Goal: Navigation & Orientation: Find specific page/section

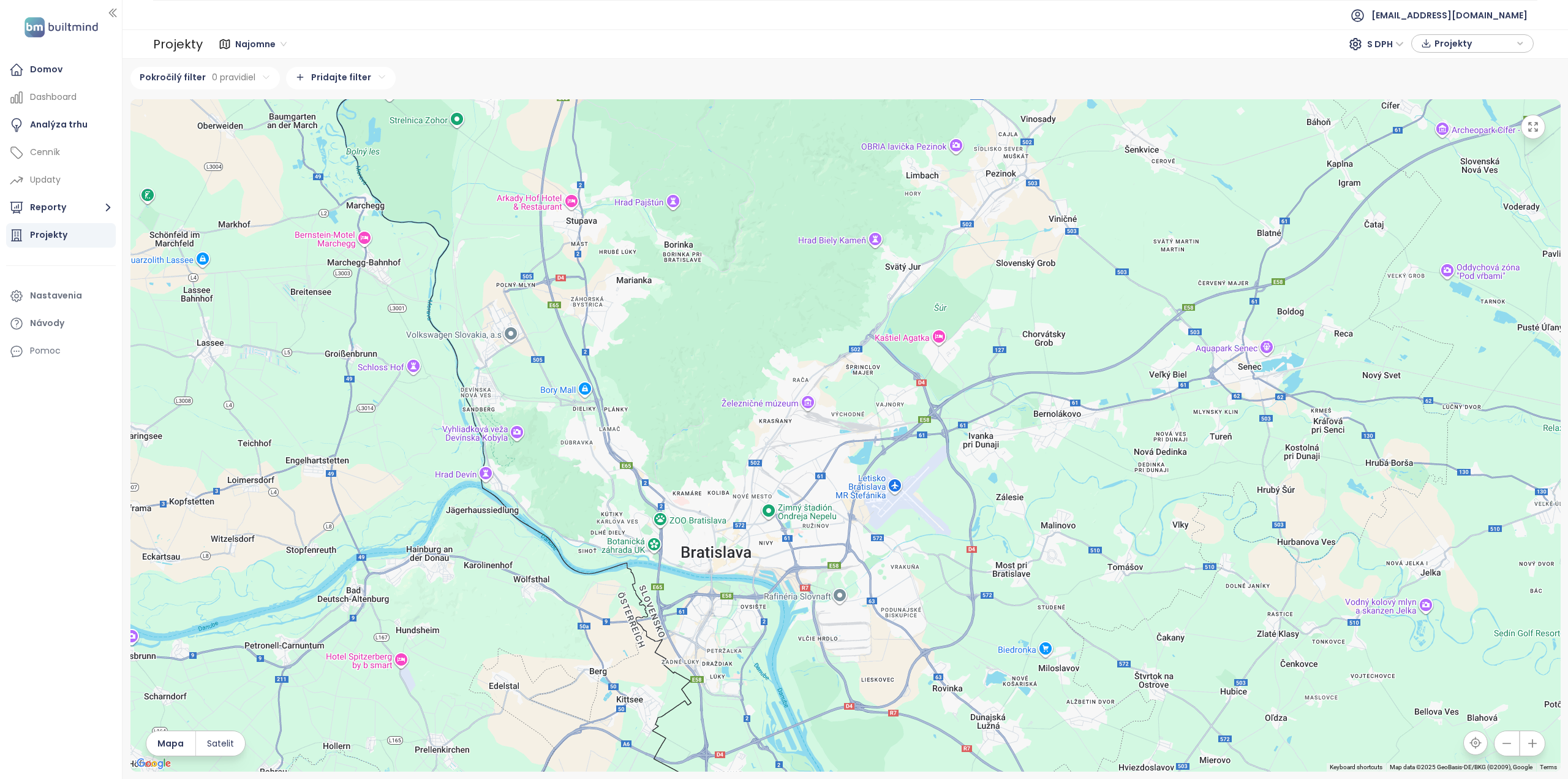
drag, startPoint x: 957, startPoint y: 467, endPoint x: 827, endPoint y: 540, distance: 149.1
click at [827, 540] on div at bounding box center [846, 435] width 1431 height 673
click at [43, 227] on div "Projekty" at bounding box center [61, 235] width 109 height 24
click at [43, 238] on div "Projekty" at bounding box center [49, 234] width 37 height 15
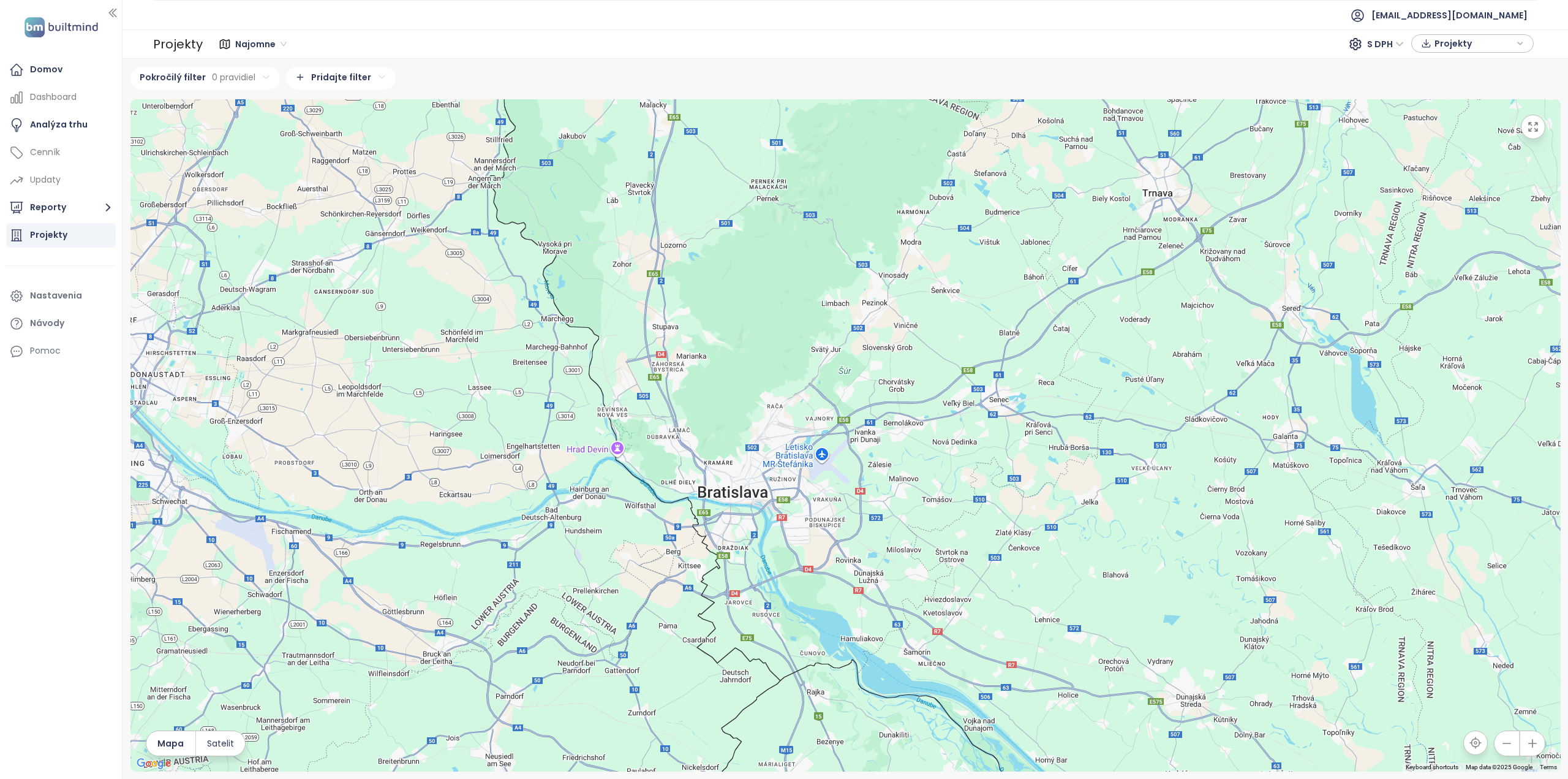
drag, startPoint x: 953, startPoint y: 529, endPoint x: 857, endPoint y: 496, distance: 101.5
click at [899, 478] on div at bounding box center [846, 435] width 1431 height 673
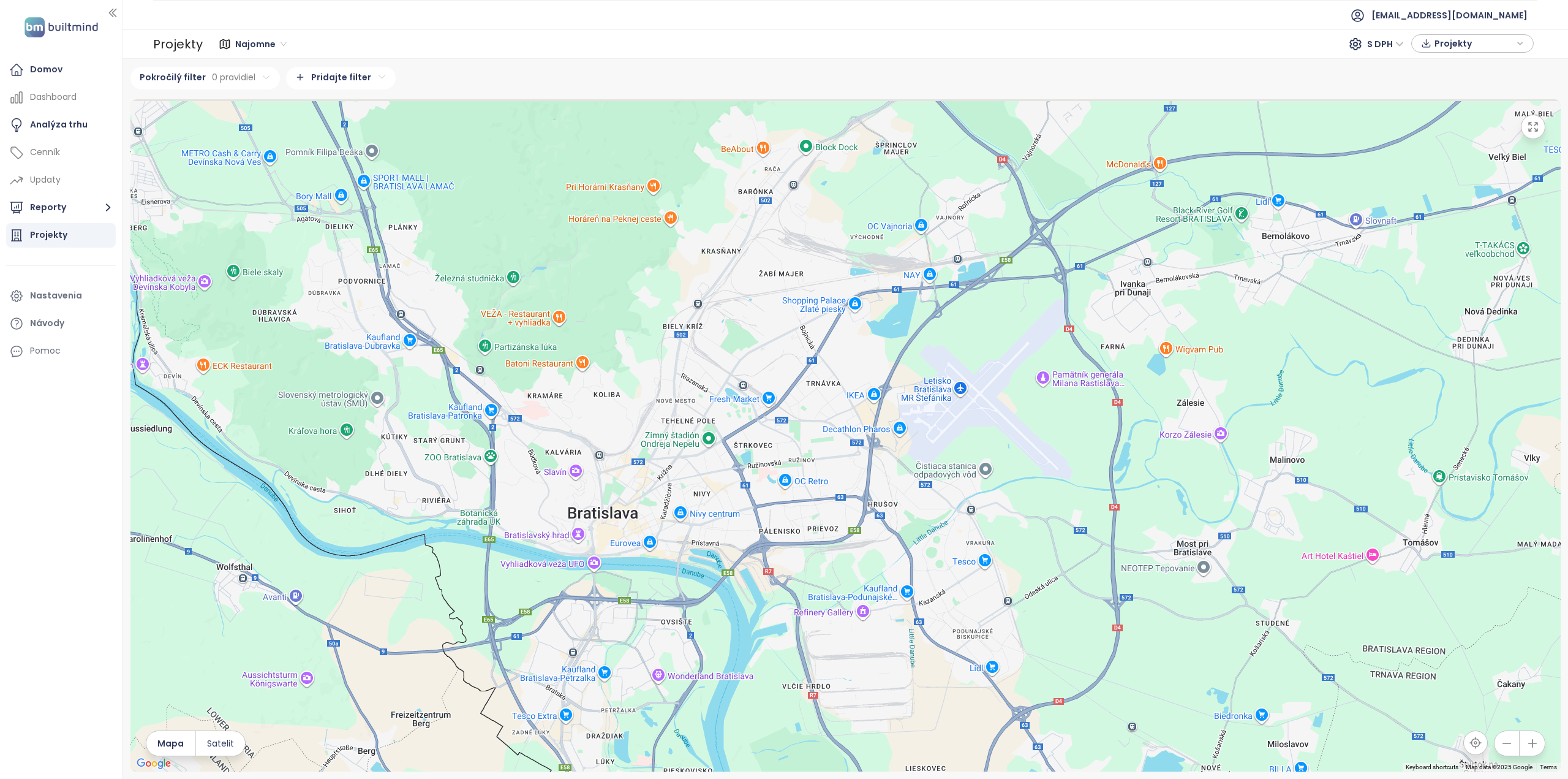
drag, startPoint x: 743, startPoint y: 521, endPoint x: 867, endPoint y: 637, distance: 169.8
click at [867, 637] on div at bounding box center [846, 435] width 1431 height 673
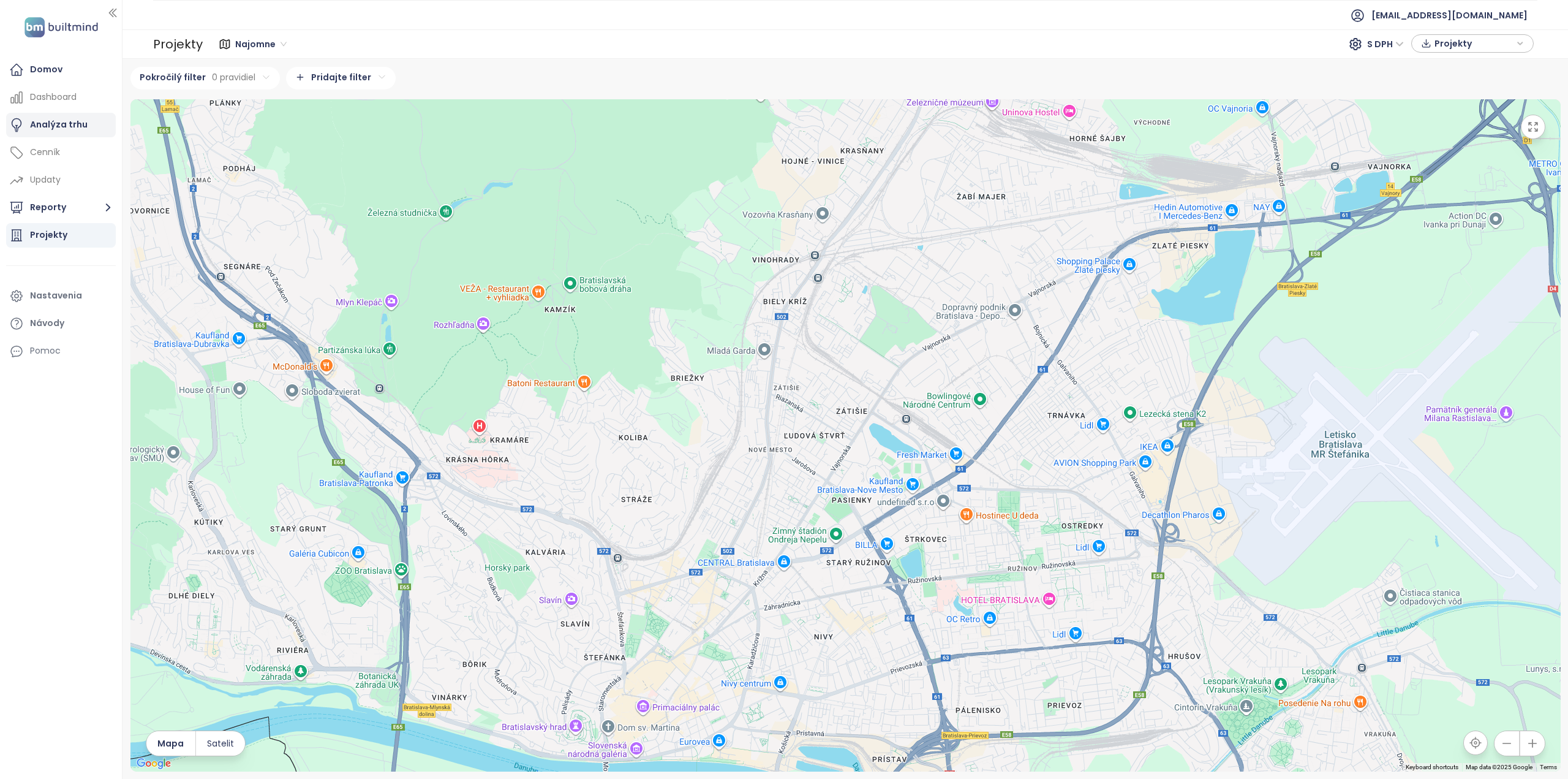
click at [63, 120] on div "Analýza trhu" at bounding box center [59, 124] width 58 height 15
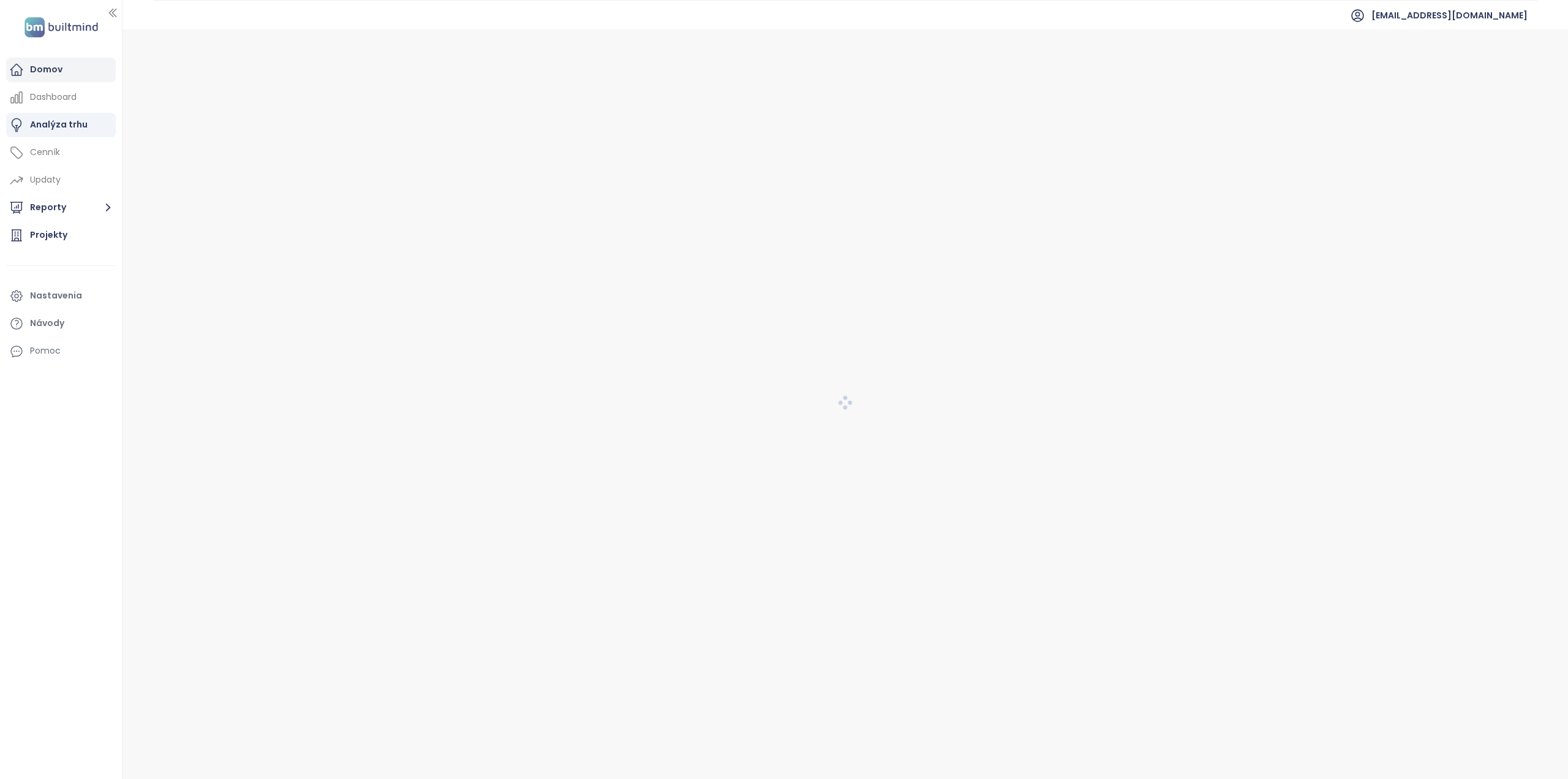
click at [64, 70] on div "Domov" at bounding box center [61, 70] width 109 height 24
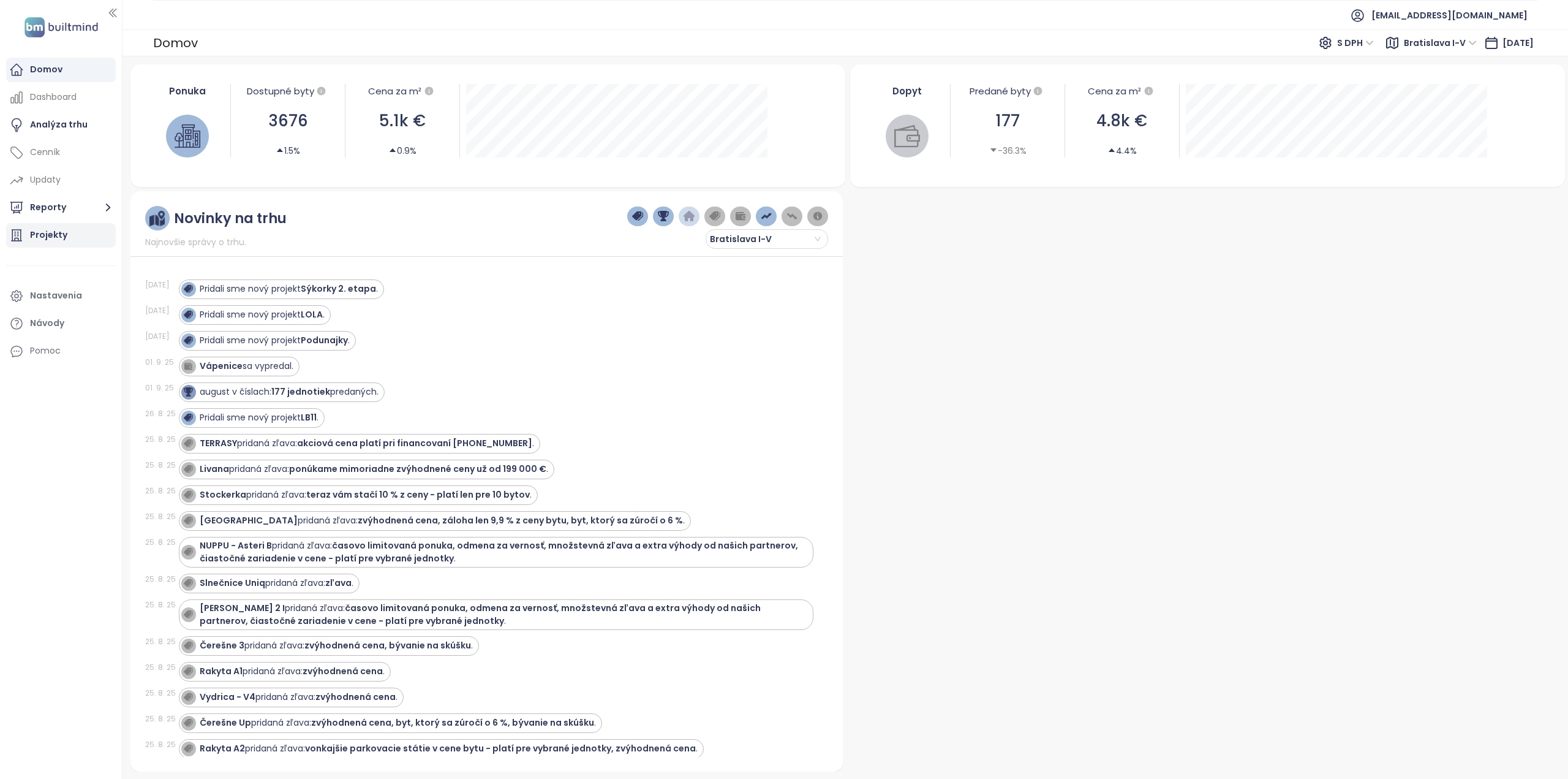
click at [50, 225] on div "Projekty" at bounding box center [61, 235] width 109 height 24
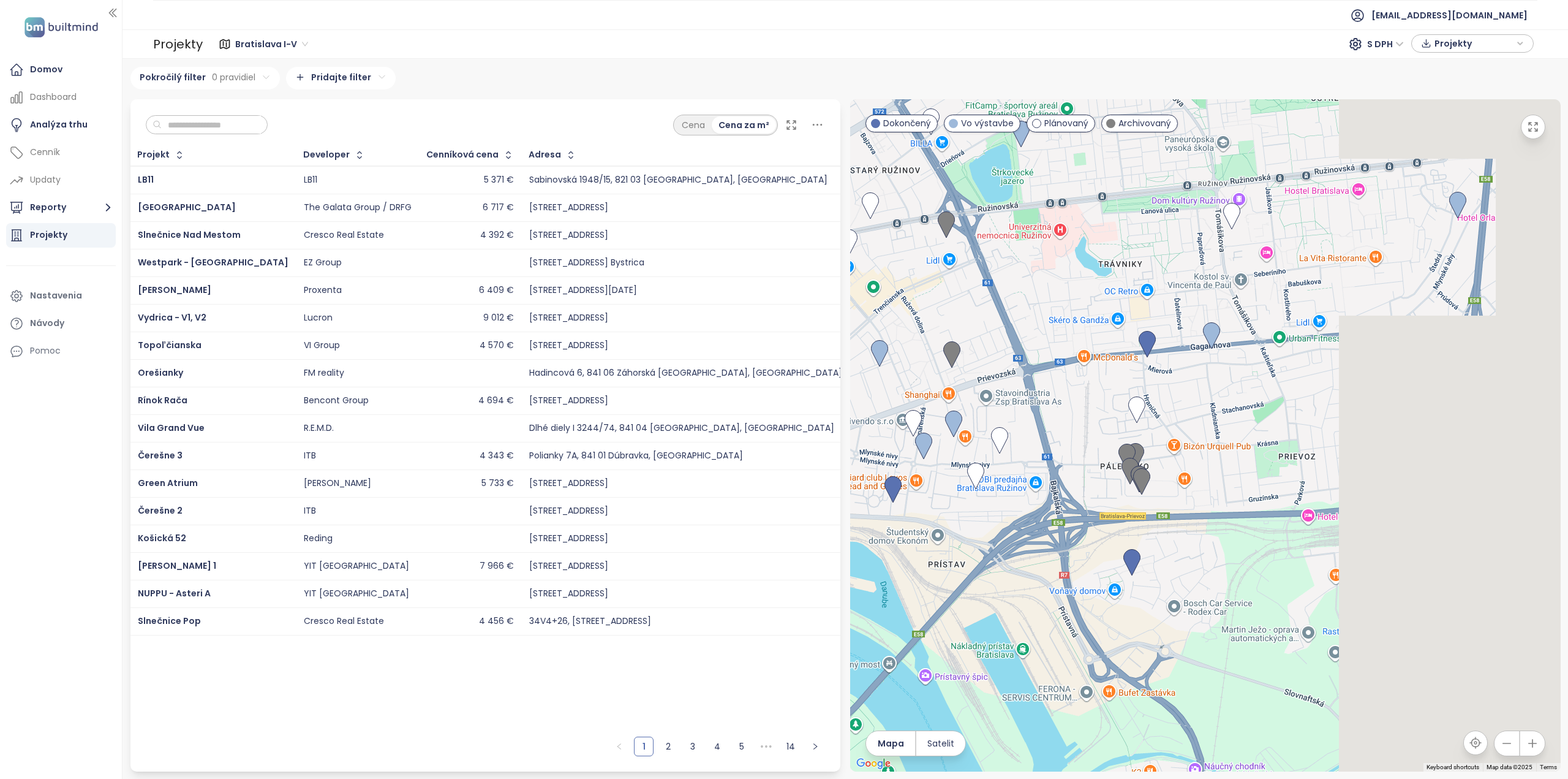
drag, startPoint x: 1299, startPoint y: 407, endPoint x: 1020, endPoint y: 480, distance: 288.4
click at [1020, 480] on div at bounding box center [1206, 435] width 711 height 673
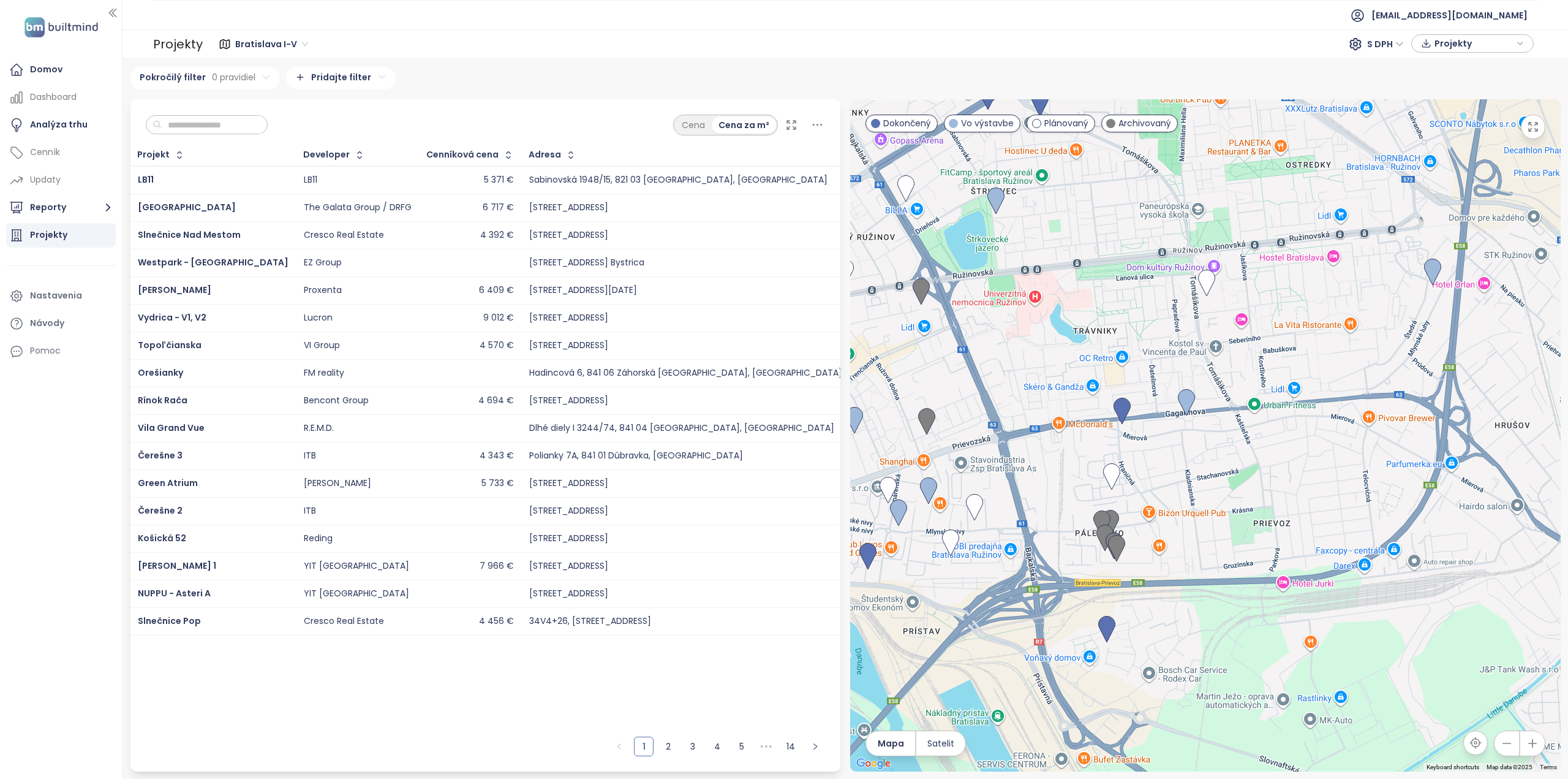
drag, startPoint x: 1226, startPoint y: 400, endPoint x: 1201, endPoint y: 470, distance: 74.3
click at [1201, 470] on div at bounding box center [1206, 435] width 711 height 673
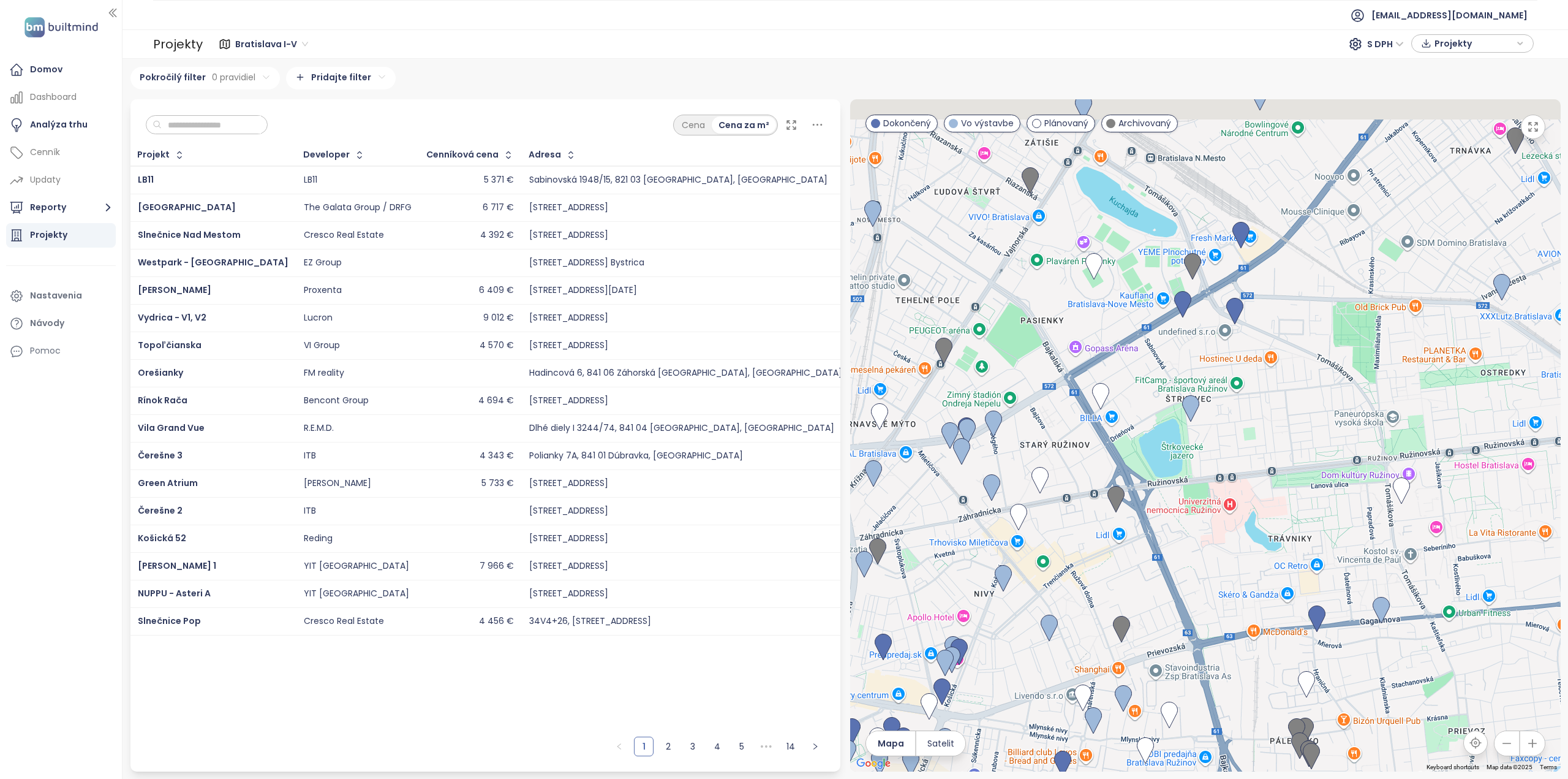
drag, startPoint x: 1264, startPoint y: 521, endPoint x: 1328, endPoint y: 559, distance: 74.4
click at [1328, 559] on div at bounding box center [1206, 435] width 711 height 673
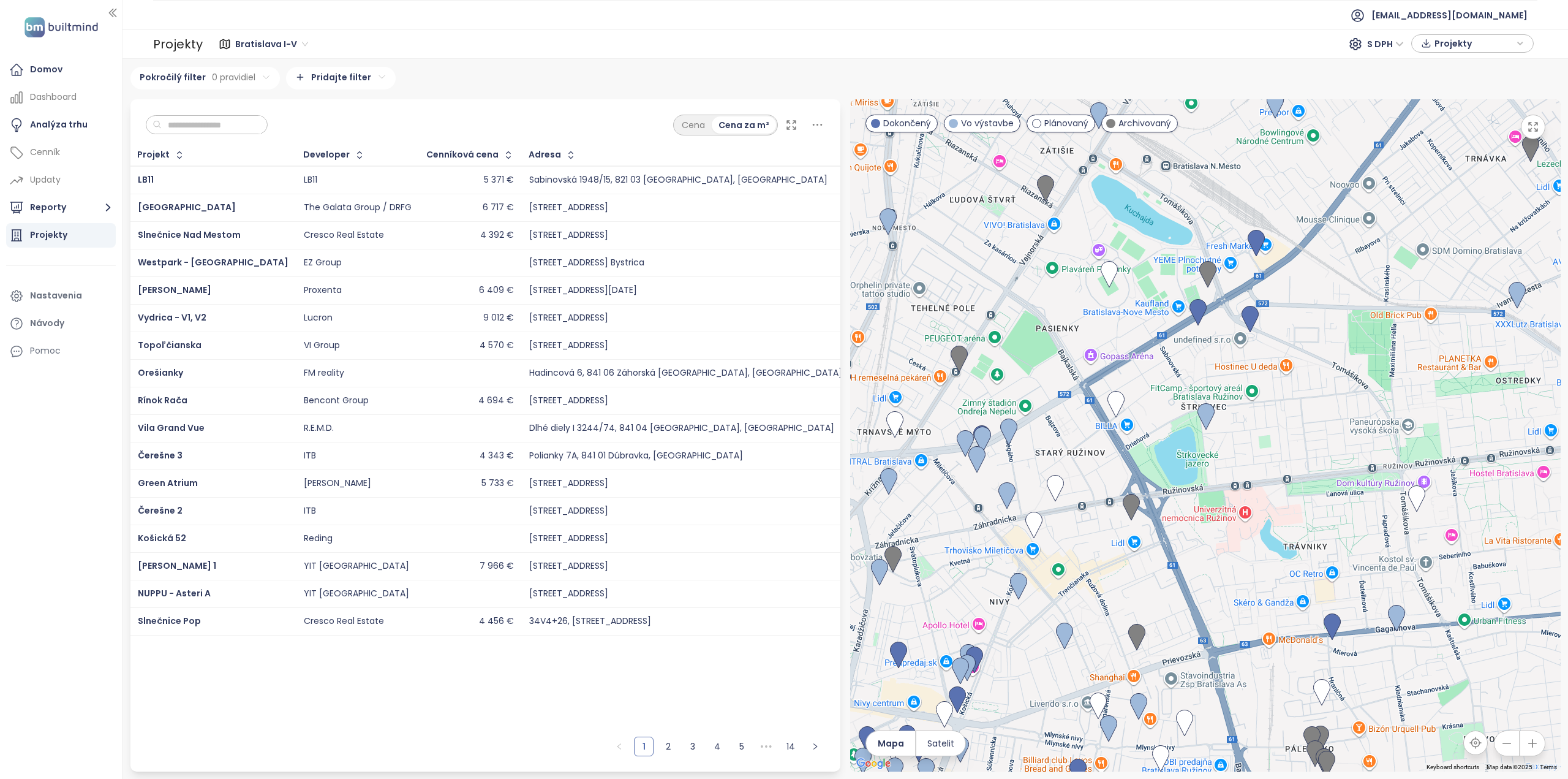
drag, startPoint x: 1166, startPoint y: 352, endPoint x: 1193, endPoint y: 387, distance: 44.2
click at [1193, 387] on div at bounding box center [1206, 435] width 711 height 673
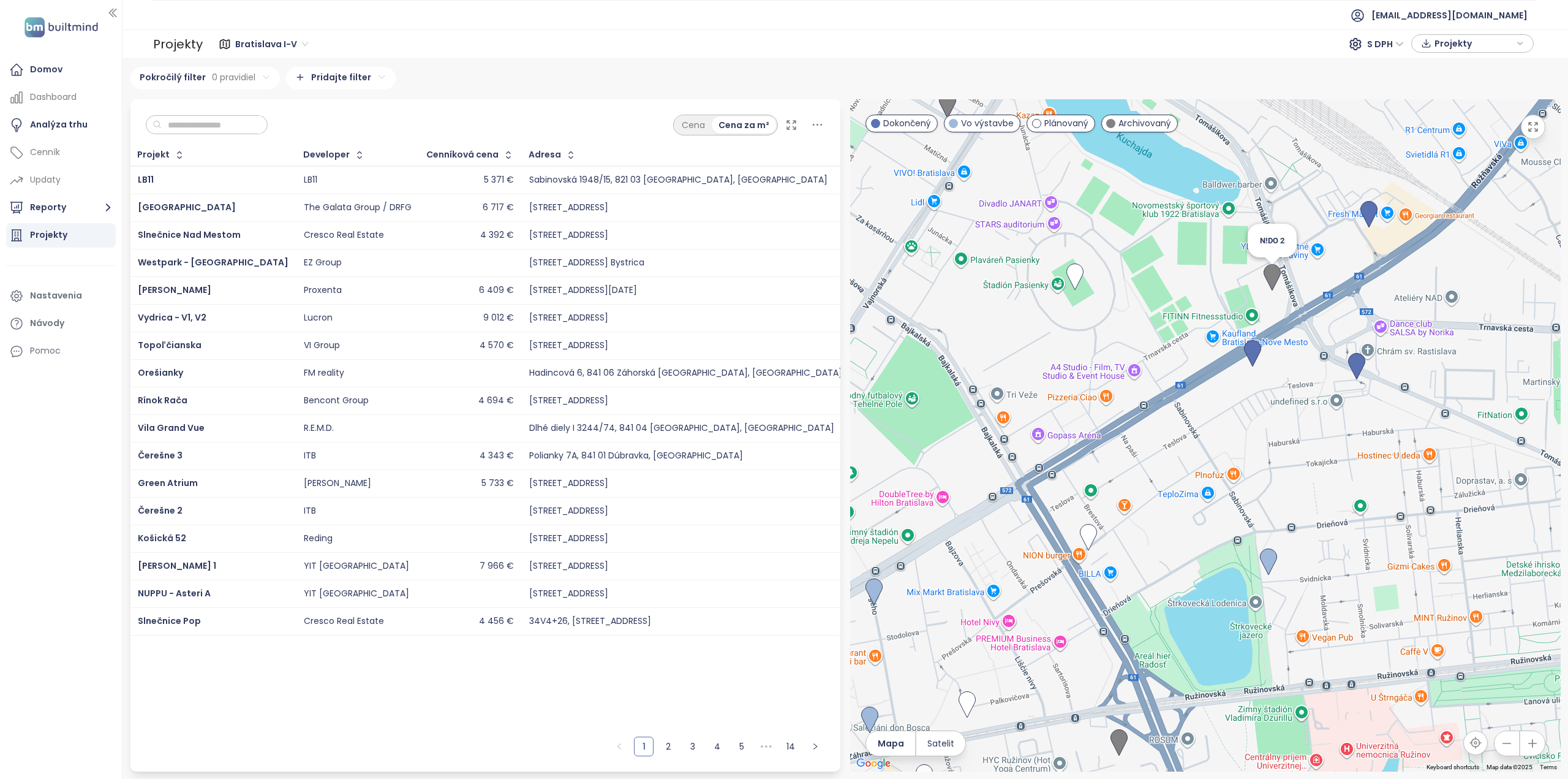
click at [1276, 291] on img at bounding box center [1272, 277] width 27 height 36
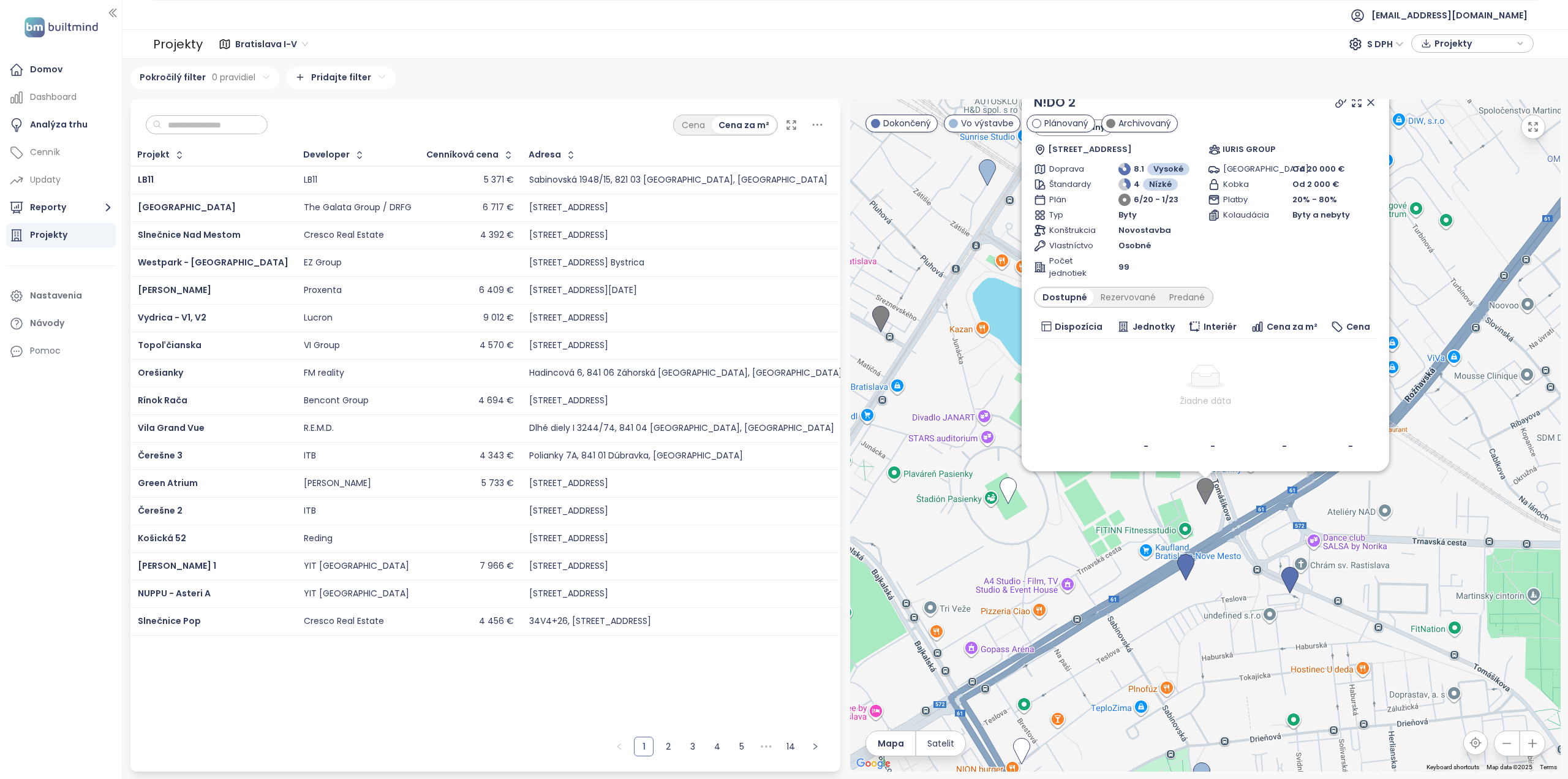
click at [1208, 390] on icon at bounding box center [1206, 376] width 39 height 24
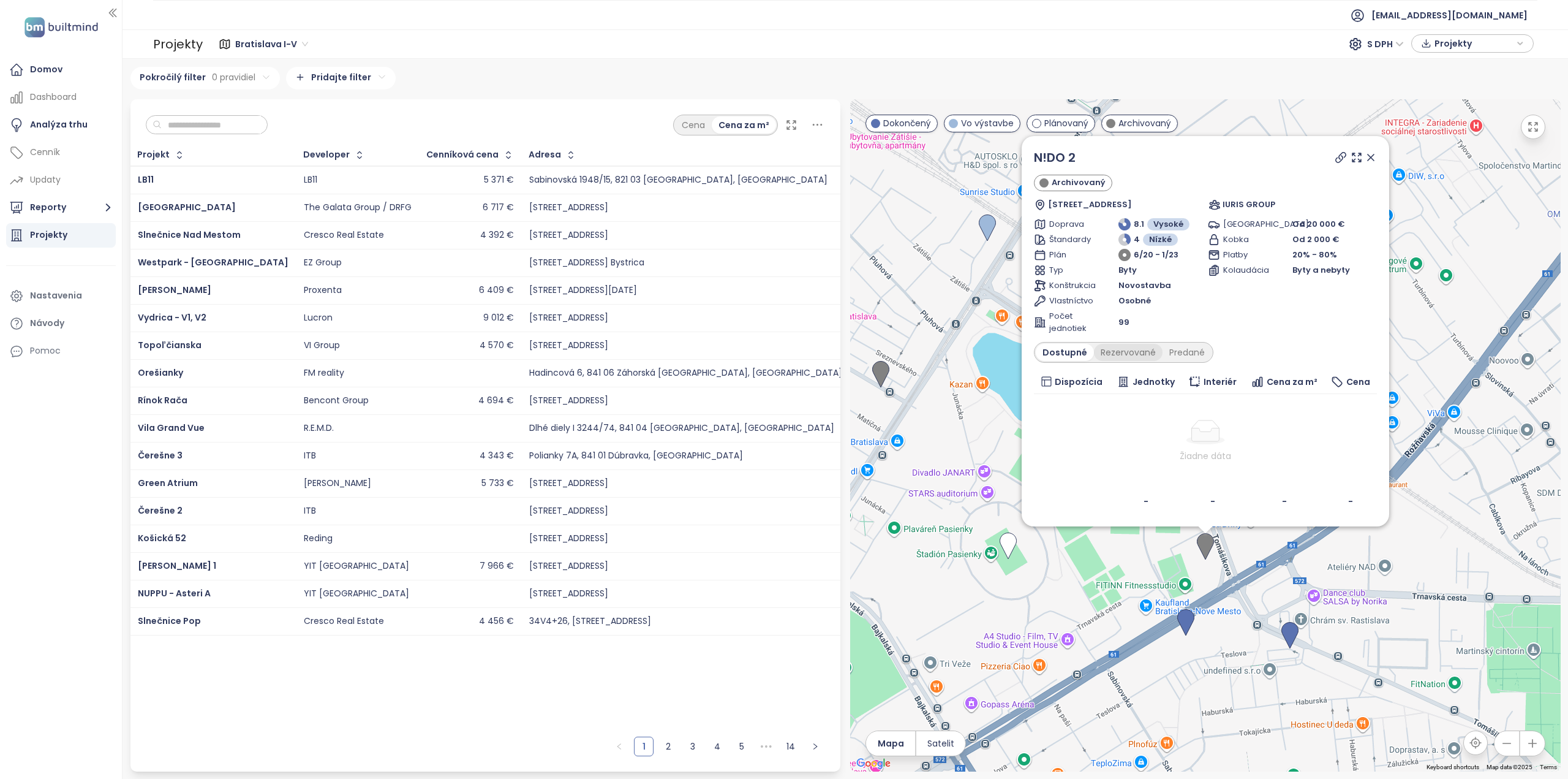
click at [1130, 354] on div "Rezervované" at bounding box center [1128, 352] width 68 height 17
click at [1175, 350] on div "Predané" at bounding box center [1187, 352] width 49 height 17
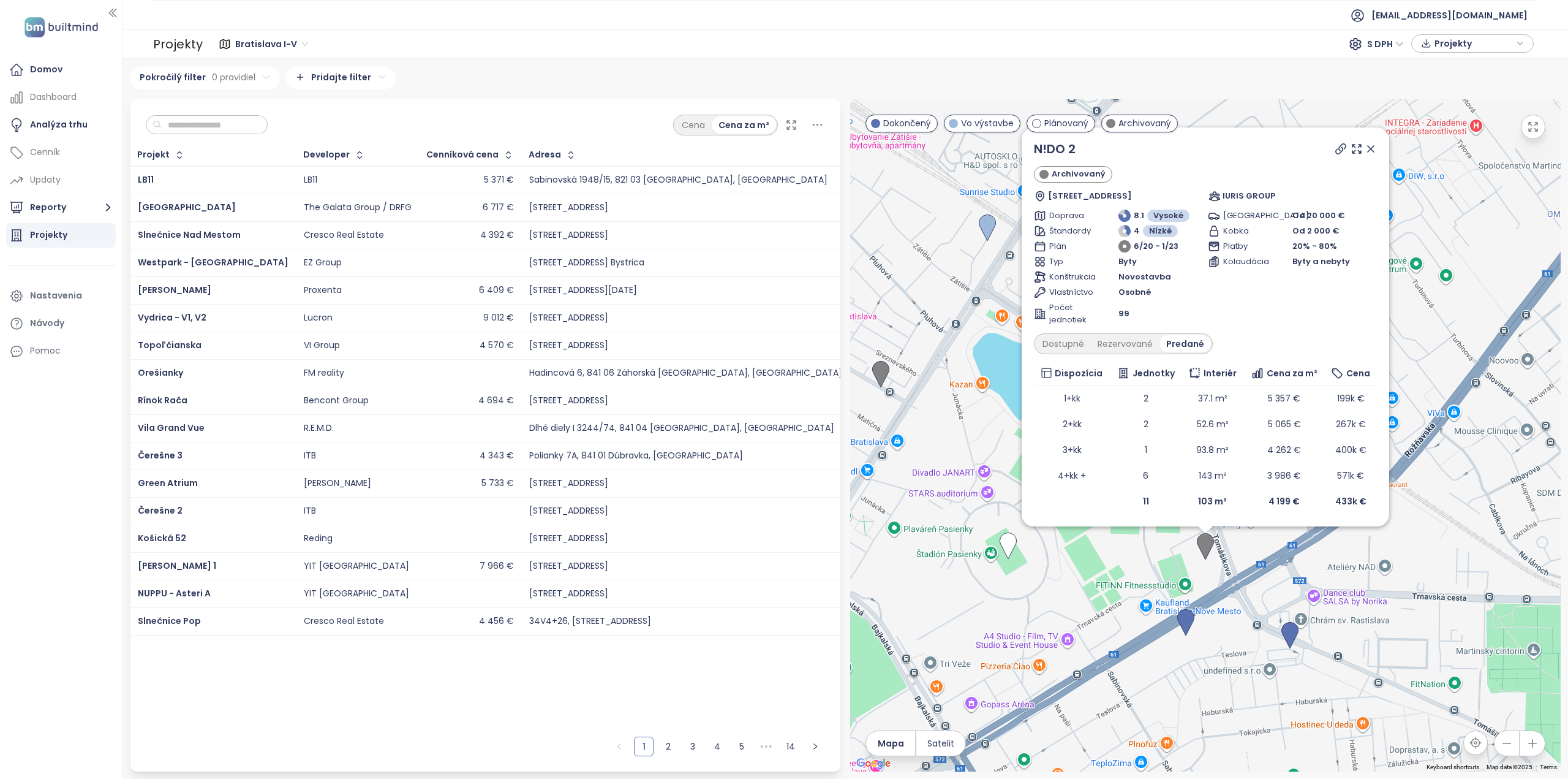
click at [1396, 45] on span "S DPH" at bounding box center [1385, 44] width 36 height 19
click at [1392, 87] on div "Bez DPH" at bounding box center [1391, 88] width 34 height 13
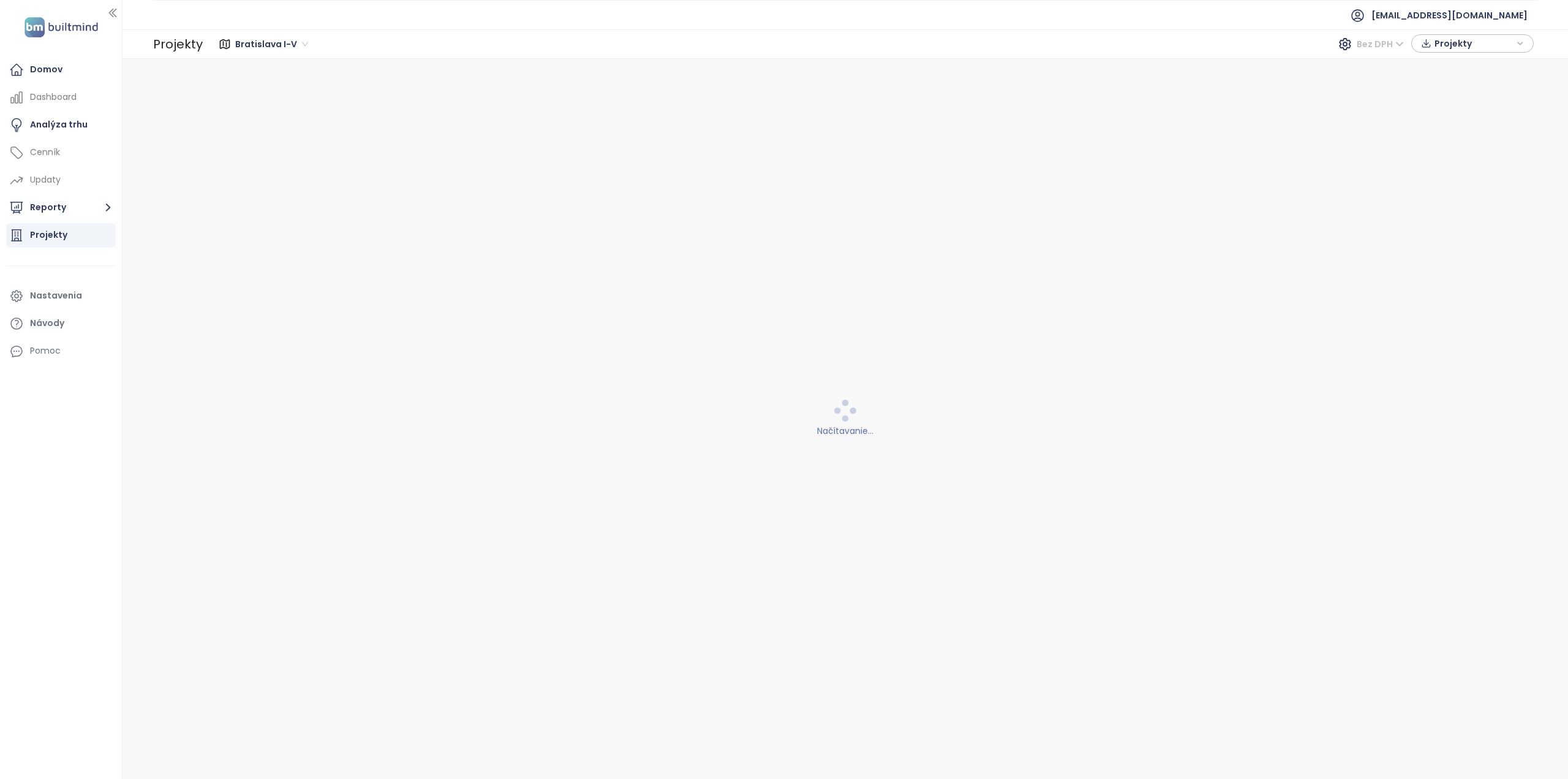
click at [1391, 48] on span "Bez DPH" at bounding box center [1380, 44] width 48 height 19
click at [1346, 9] on ul "[EMAIL_ADDRESS][DOMAIN_NAME]" at bounding box center [845, 15] width 1385 height 30
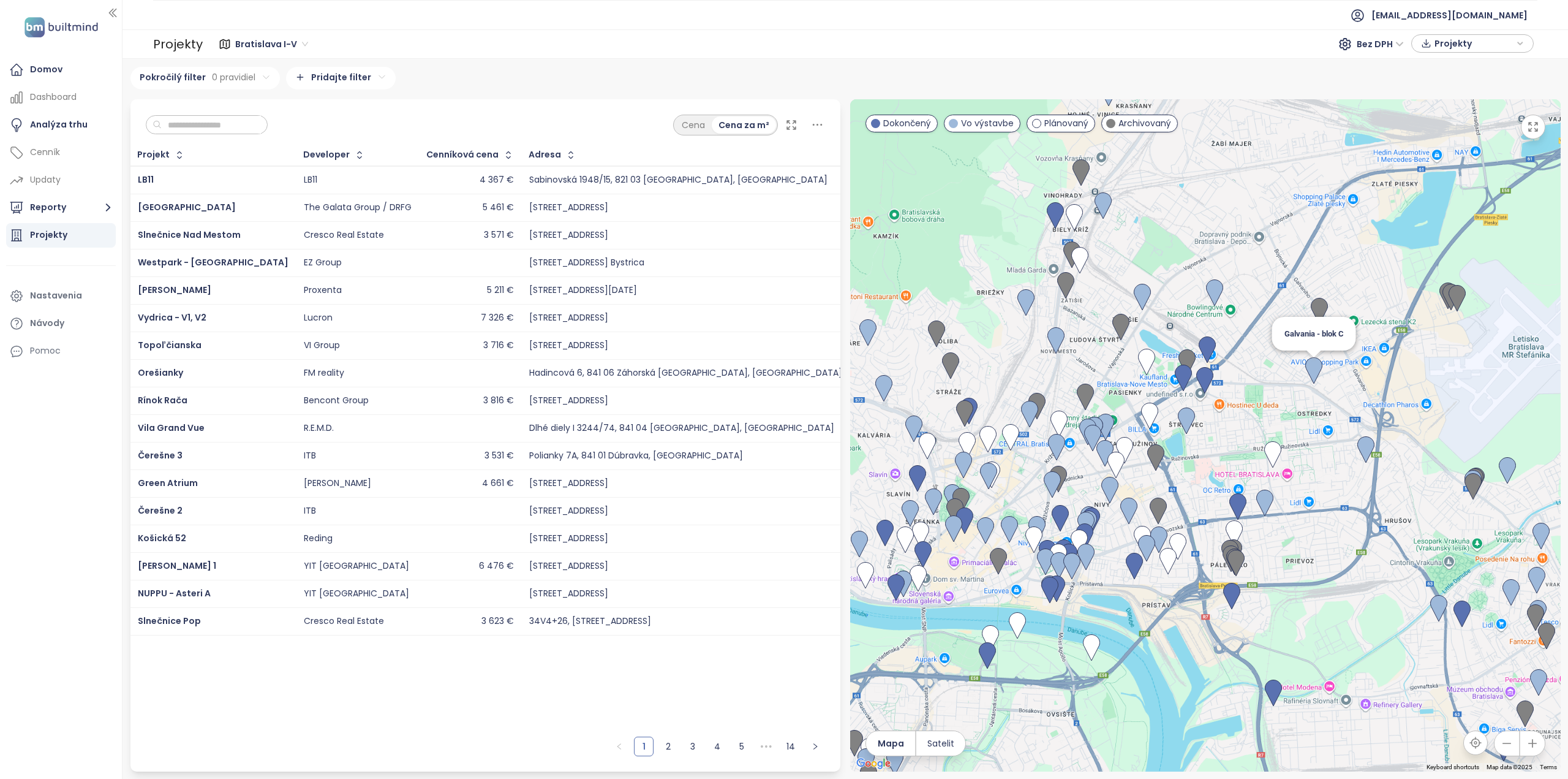
drag, startPoint x: 1258, startPoint y: 338, endPoint x: 1327, endPoint y: 387, distance: 84.6
click at [1327, 387] on img at bounding box center [1314, 370] width 27 height 36
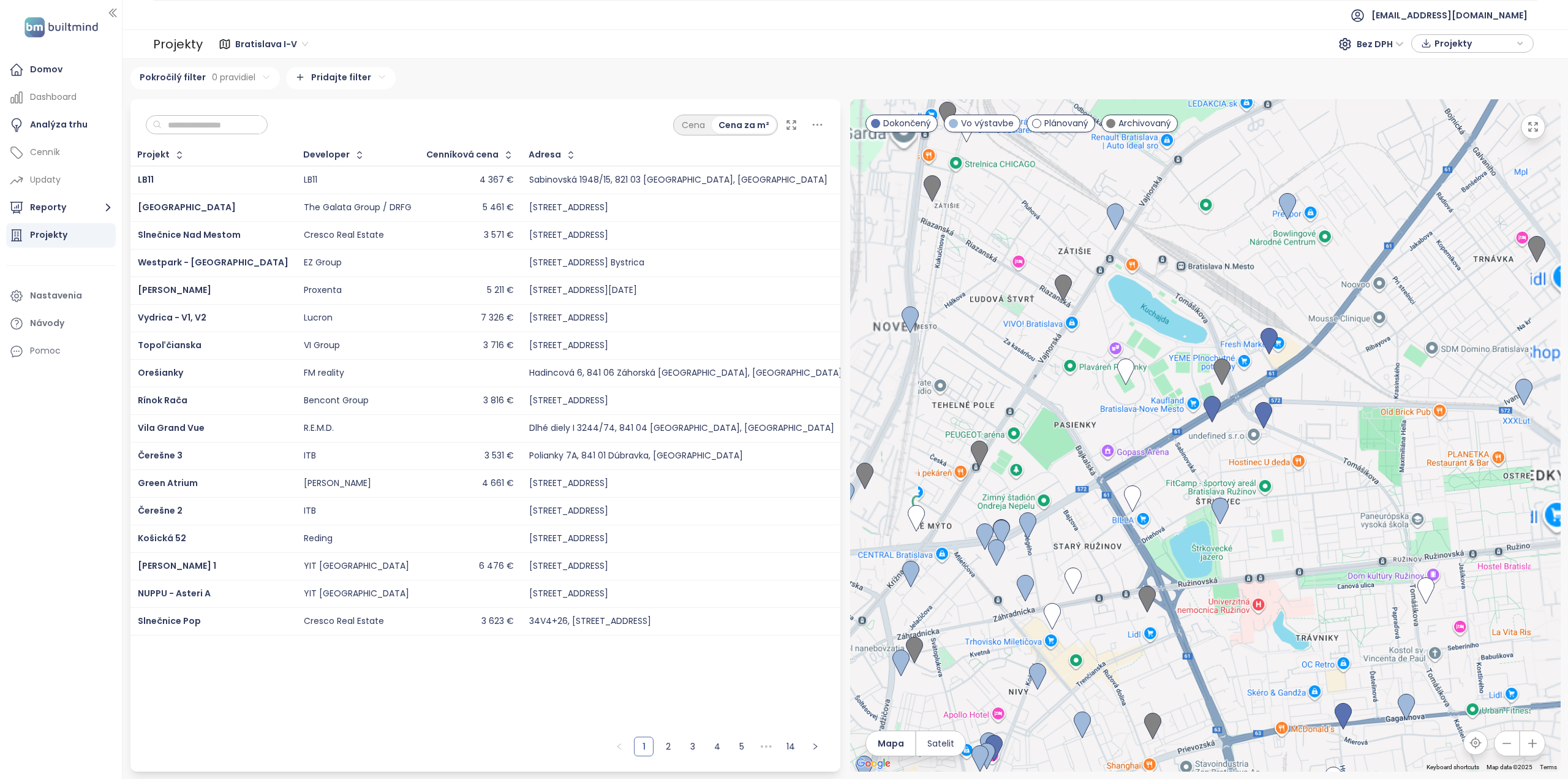
drag, startPoint x: 1150, startPoint y: 372, endPoint x: 1121, endPoint y: 413, distance: 50.2
click at [1122, 415] on div at bounding box center [1206, 435] width 711 height 673
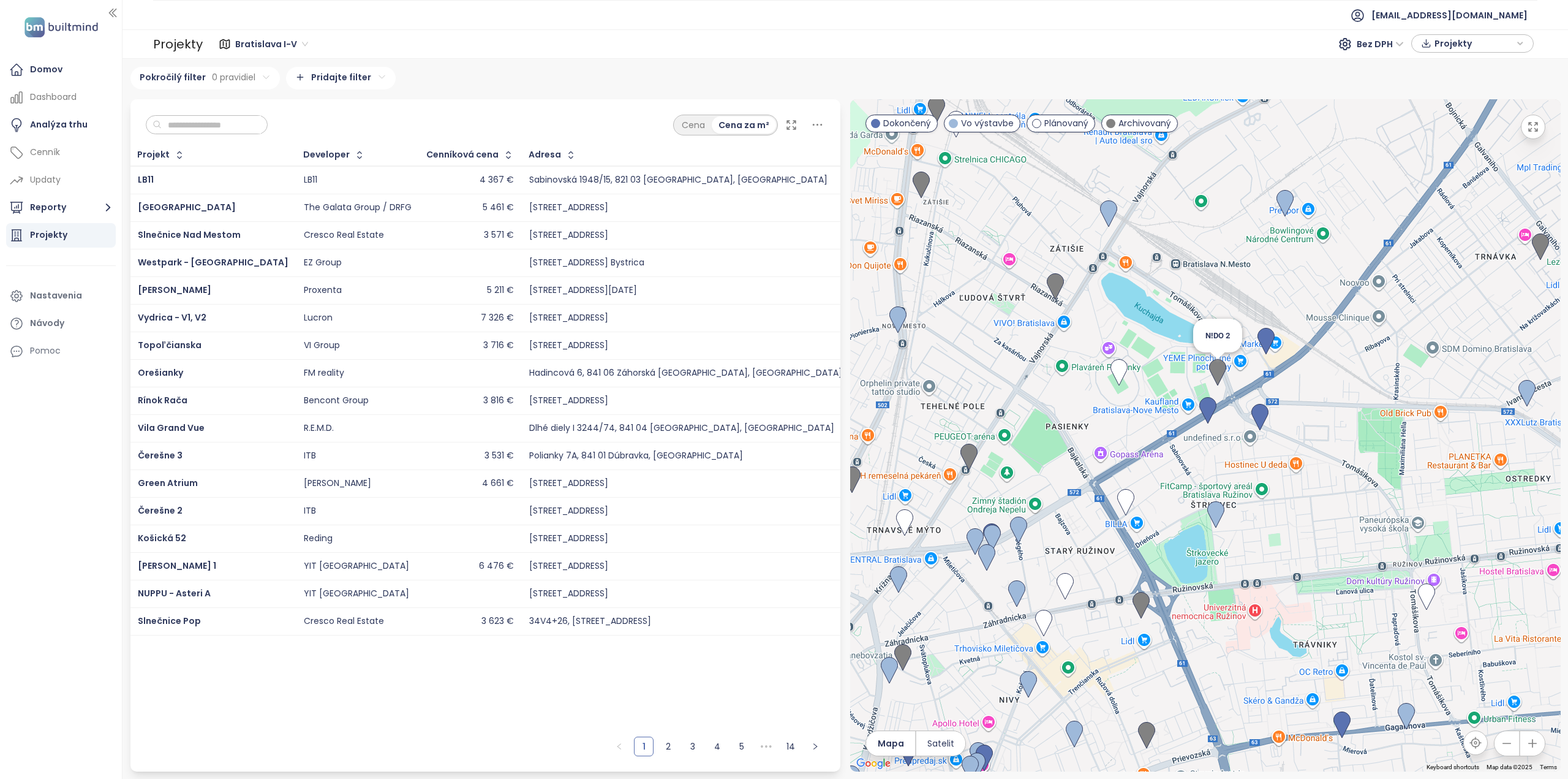
click at [1217, 374] on img at bounding box center [1218, 372] width 27 height 36
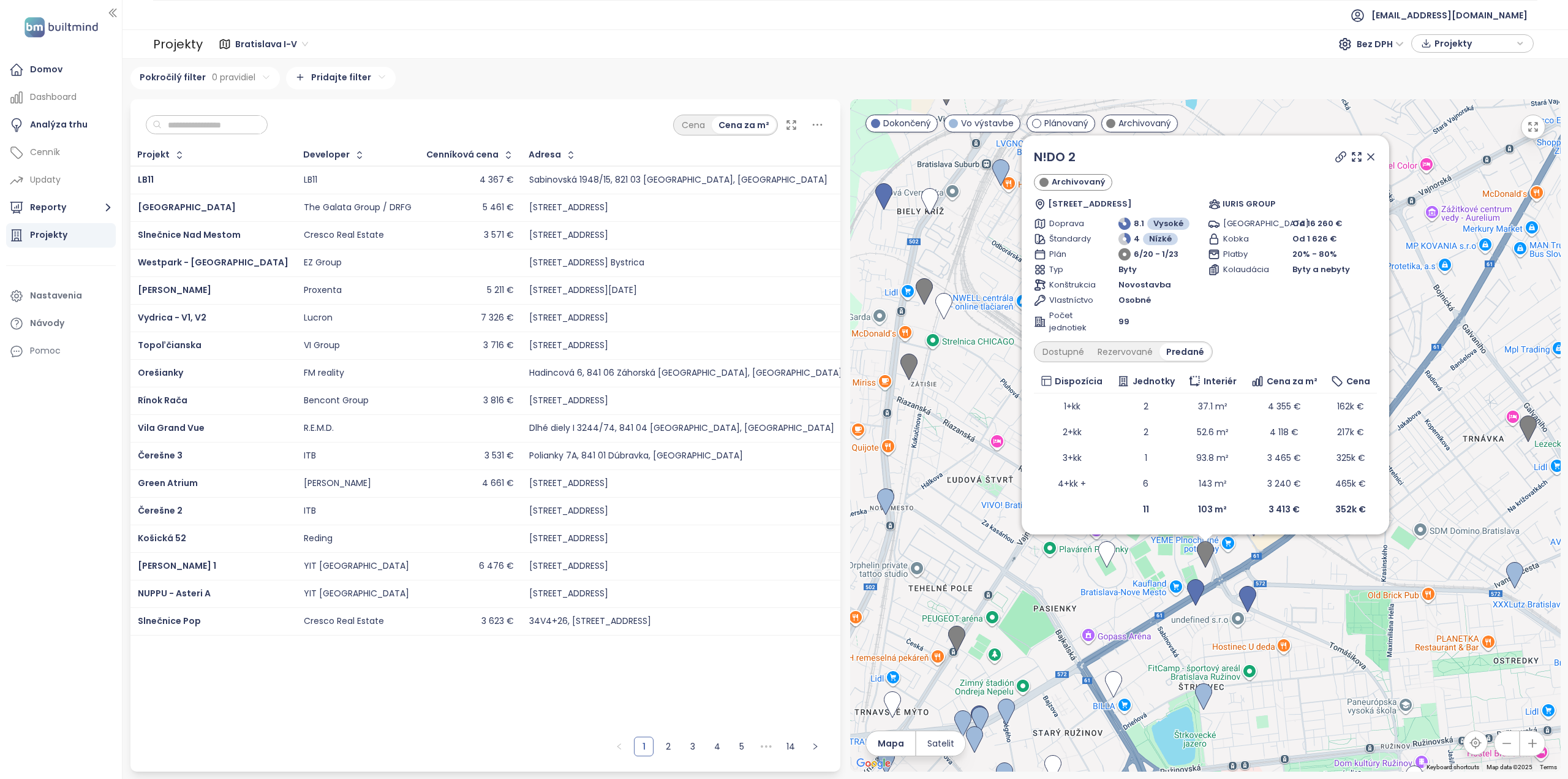
click at [1371, 163] on icon at bounding box center [1371, 156] width 12 height 12
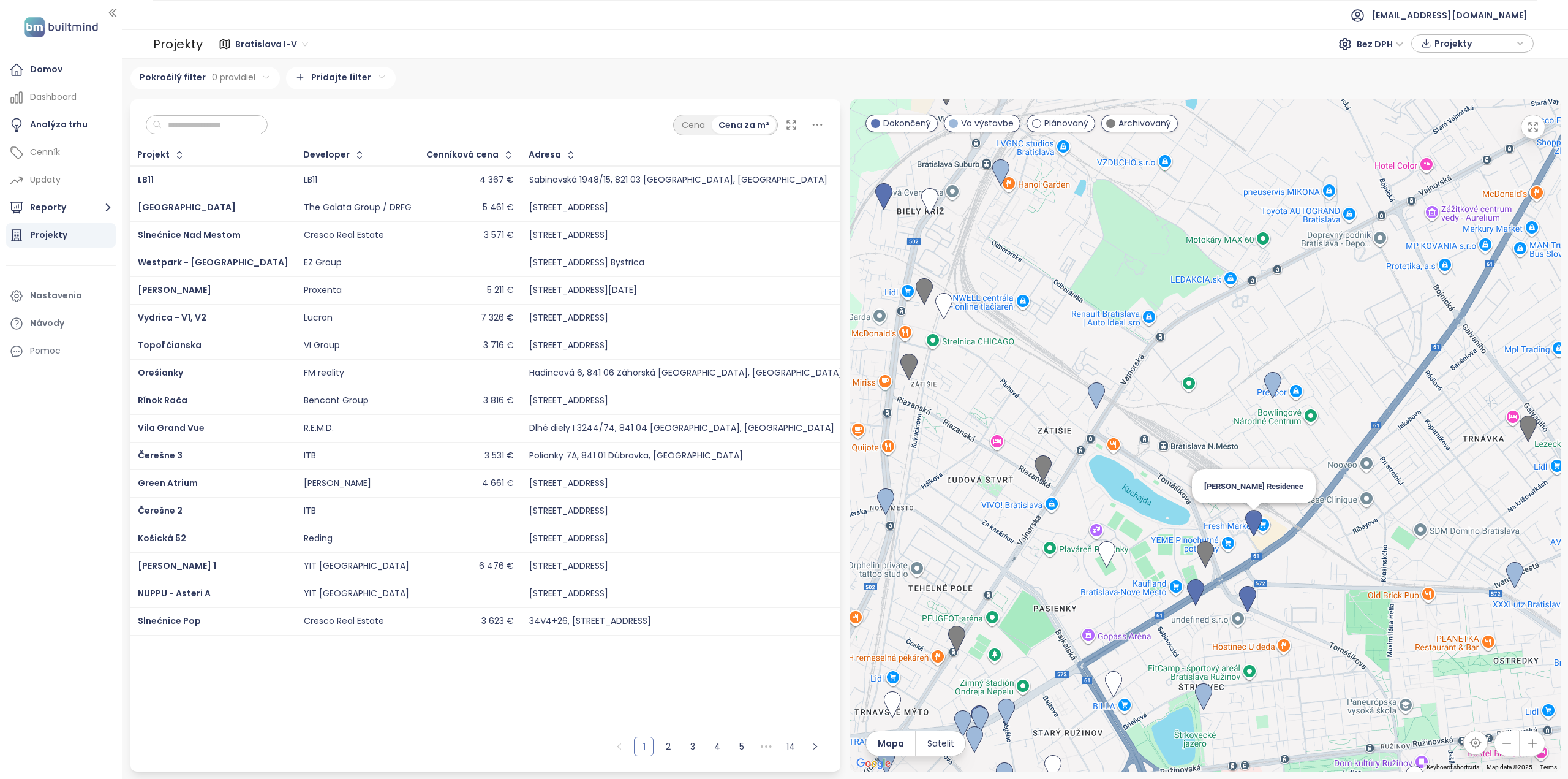
click at [1254, 526] on img at bounding box center [1253, 523] width 27 height 36
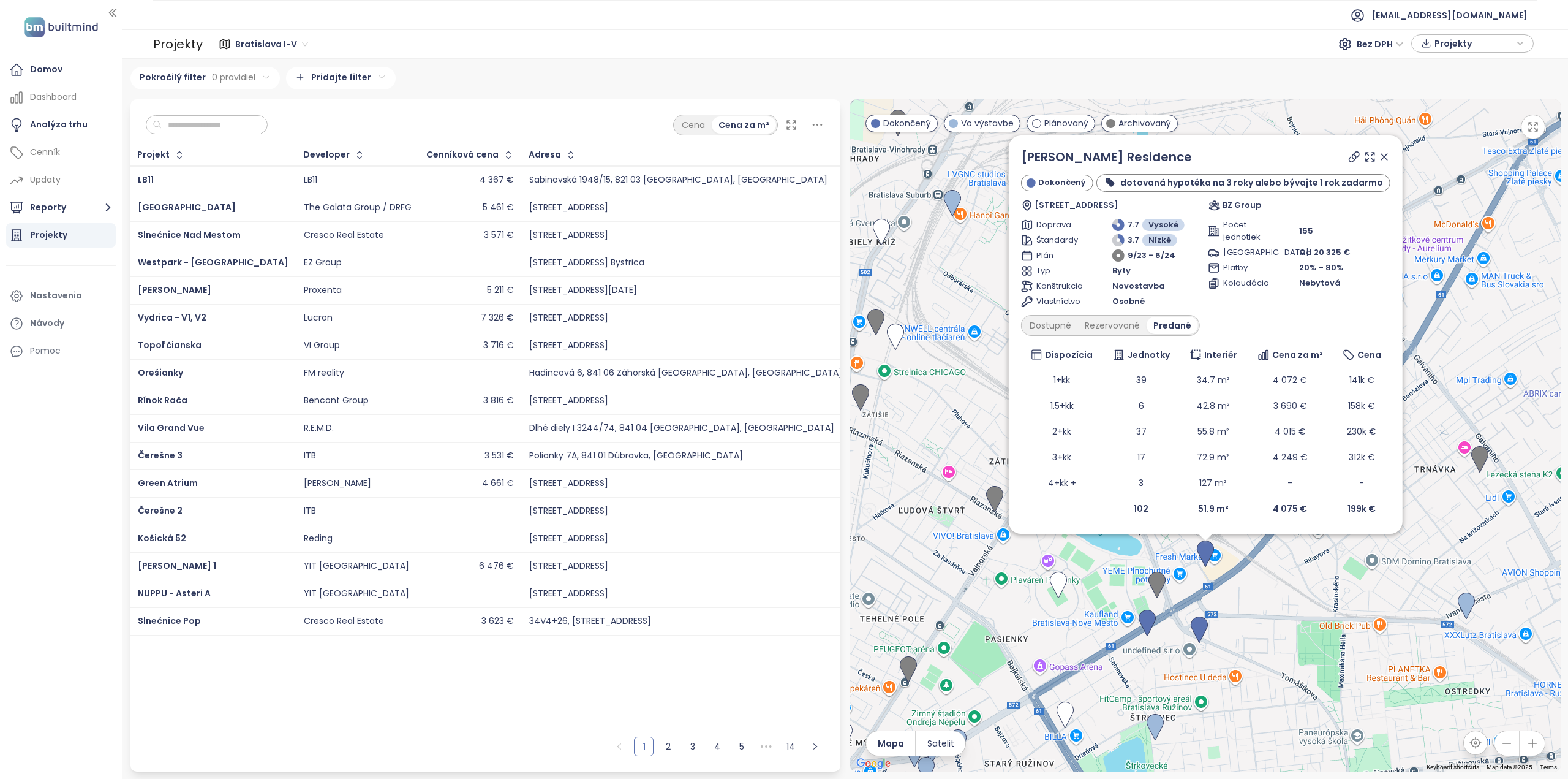
click at [1377, 155] on icon at bounding box center [1383, 156] width 12 height 12
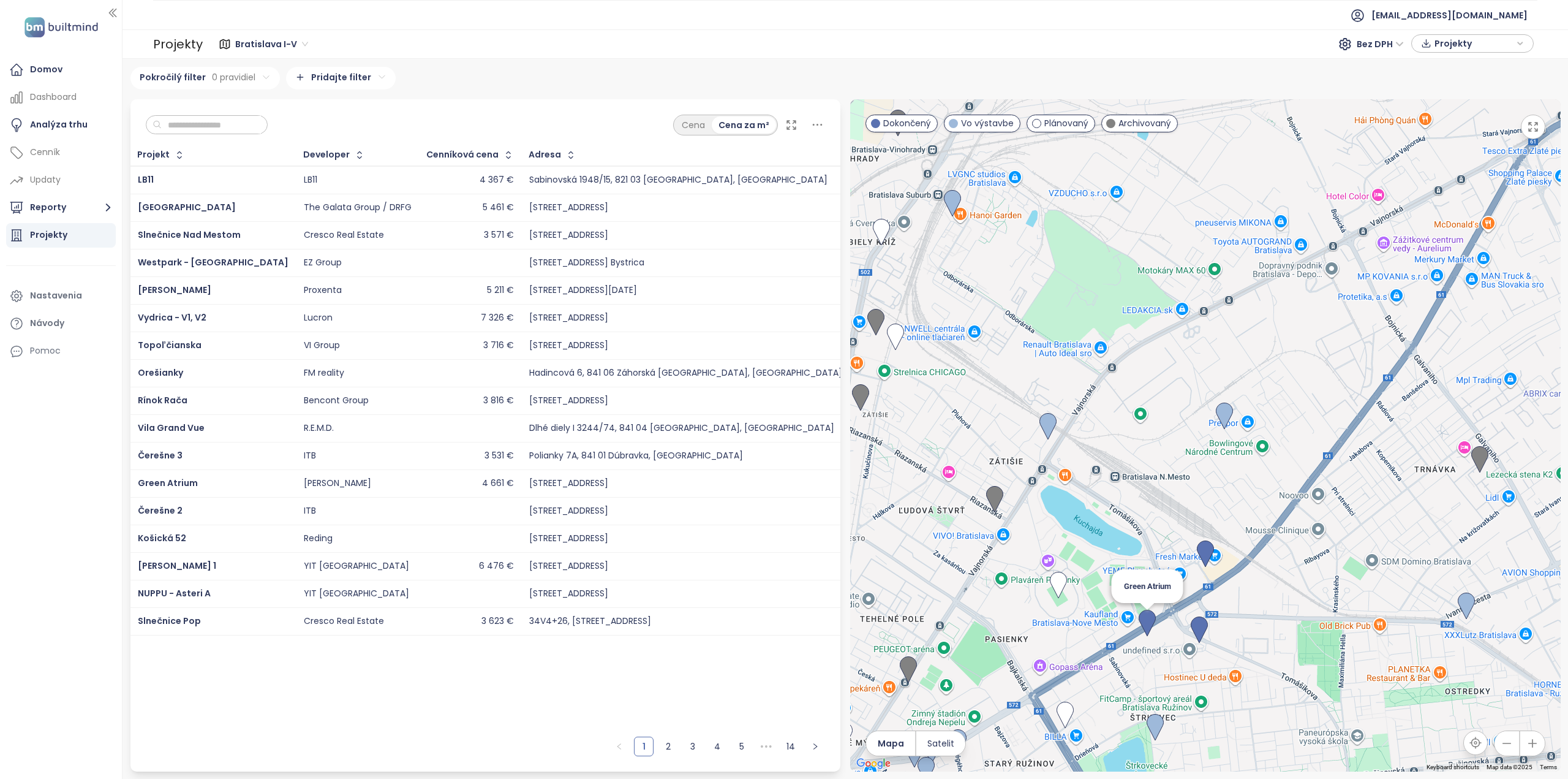
click at [1146, 630] on img at bounding box center [1147, 623] width 27 height 36
